Goal: Task Accomplishment & Management: Use online tool/utility

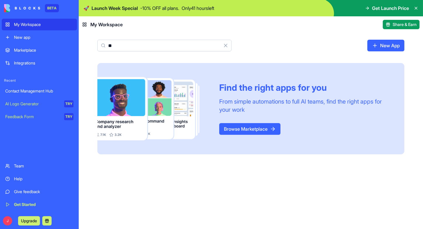
type input "*"
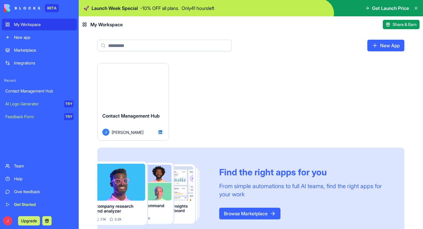
click at [25, 26] on div "My Workspace" at bounding box center [43, 25] width 59 height 6
click at [139, 97] on div "Launch" at bounding box center [133, 85] width 71 height 44
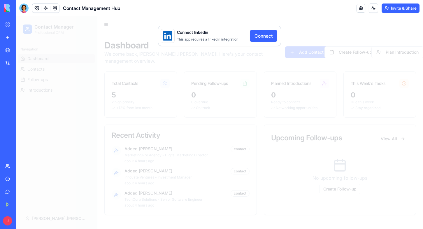
click at [264, 35] on button "Connect" at bounding box center [263, 36] width 27 height 12
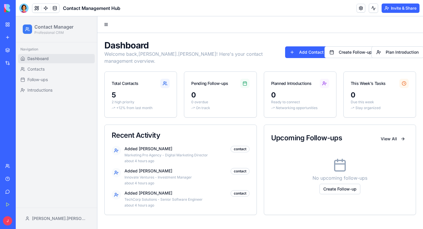
click at [51, 28] on h1 "Contact Manager" at bounding box center [53, 26] width 39 height 7
click at [28, 32] on div at bounding box center [27, 28] width 9 height 9
click at [61, 29] on h1 "Contact Manager" at bounding box center [53, 26] width 39 height 7
click at [43, 70] on span "Contacts" at bounding box center [35, 69] width 17 height 6
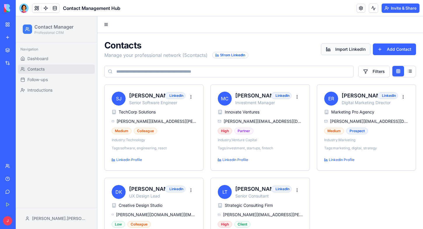
click at [338, 45] on button "Import LinkedIn" at bounding box center [346, 49] width 50 height 12
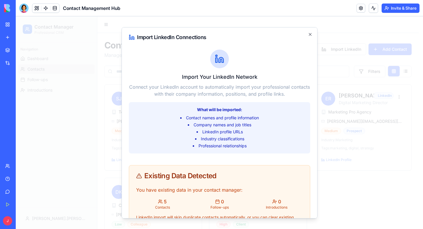
scroll to position [55, 0]
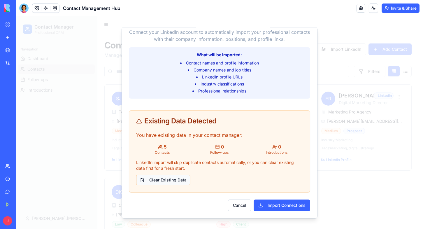
click at [170, 182] on button "Clear Existing Data" at bounding box center [163, 179] width 54 height 10
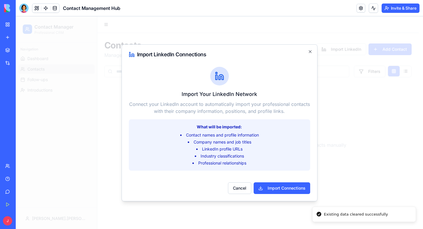
scroll to position [0, 0]
click at [279, 191] on button "Import Connections" at bounding box center [282, 188] width 57 height 12
